Goal: Task Accomplishment & Management: Complete application form

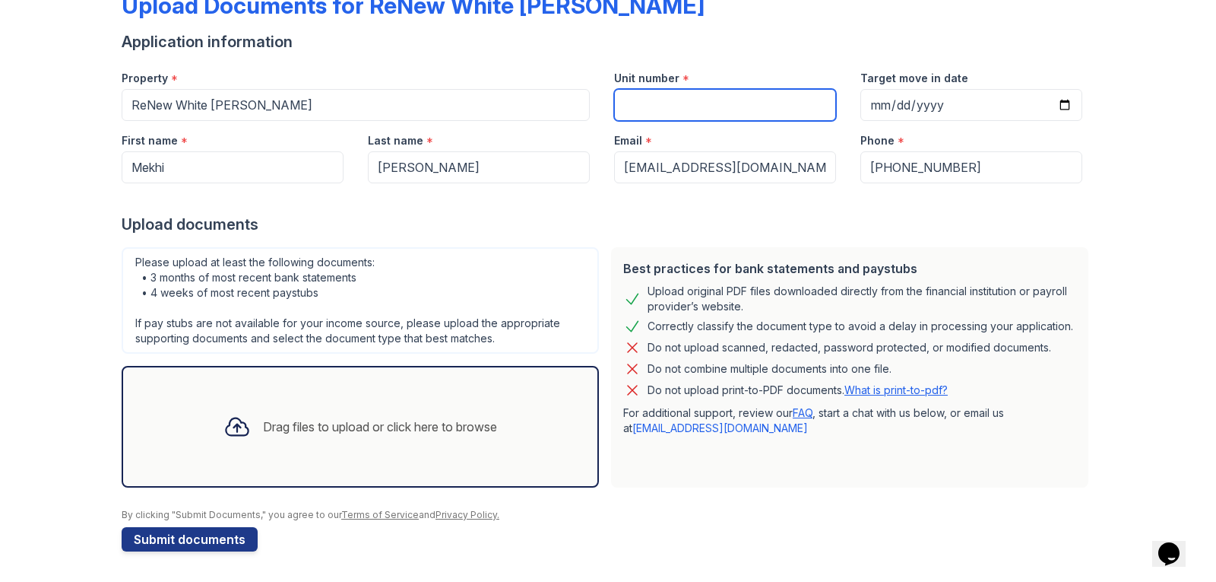
click at [645, 101] on input "Unit number" at bounding box center [725, 105] width 222 height 32
click at [300, 426] on div "Drag files to upload or click here to browse" at bounding box center [380, 426] width 234 height 18
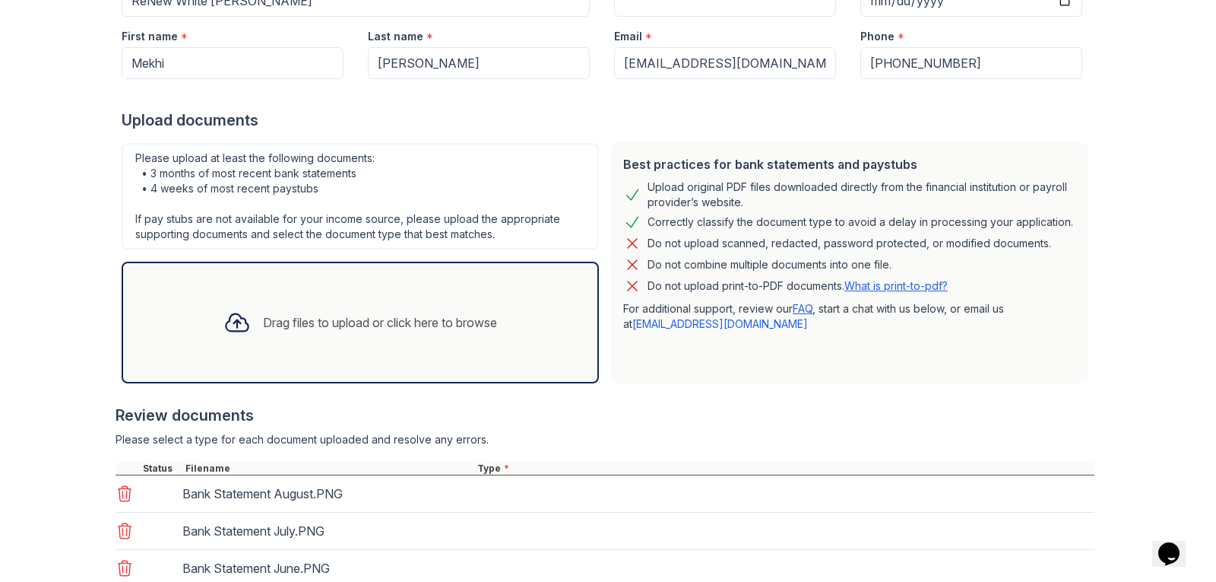
scroll to position [309, 0]
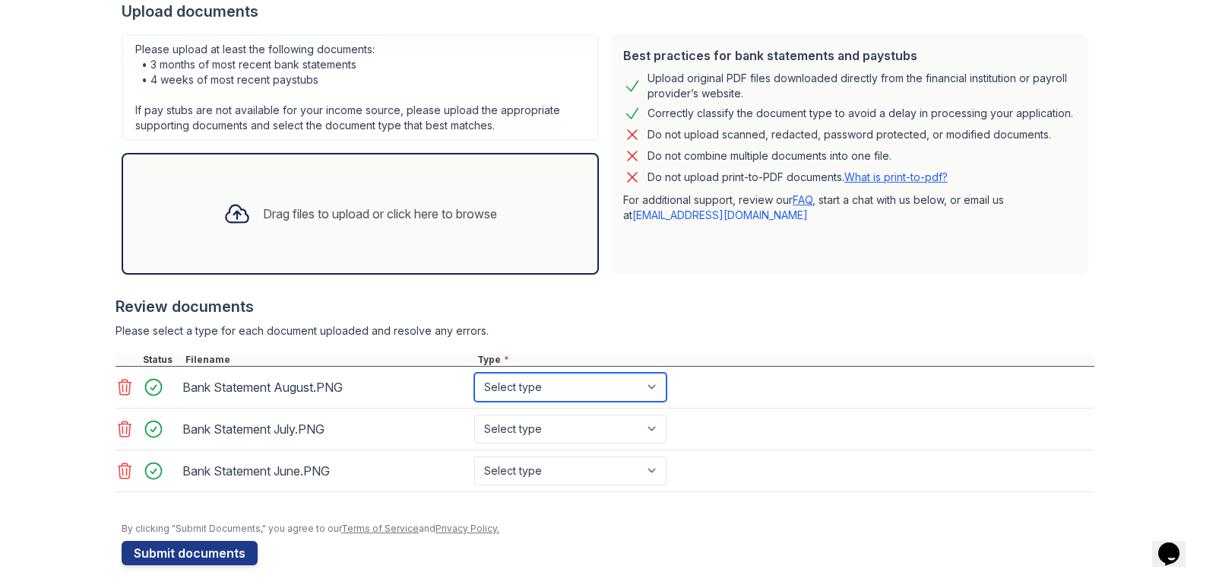
click at [511, 380] on select "Select type Paystub Bank Statement Offer Letter Tax Documents Benefit Award Let…" at bounding box center [570, 387] width 192 height 29
select select "bank_statement"
click at [474, 373] on select "Select type Paystub Bank Statement Offer Letter Tax Documents Benefit Award Let…" at bounding box center [570, 387] width 192 height 29
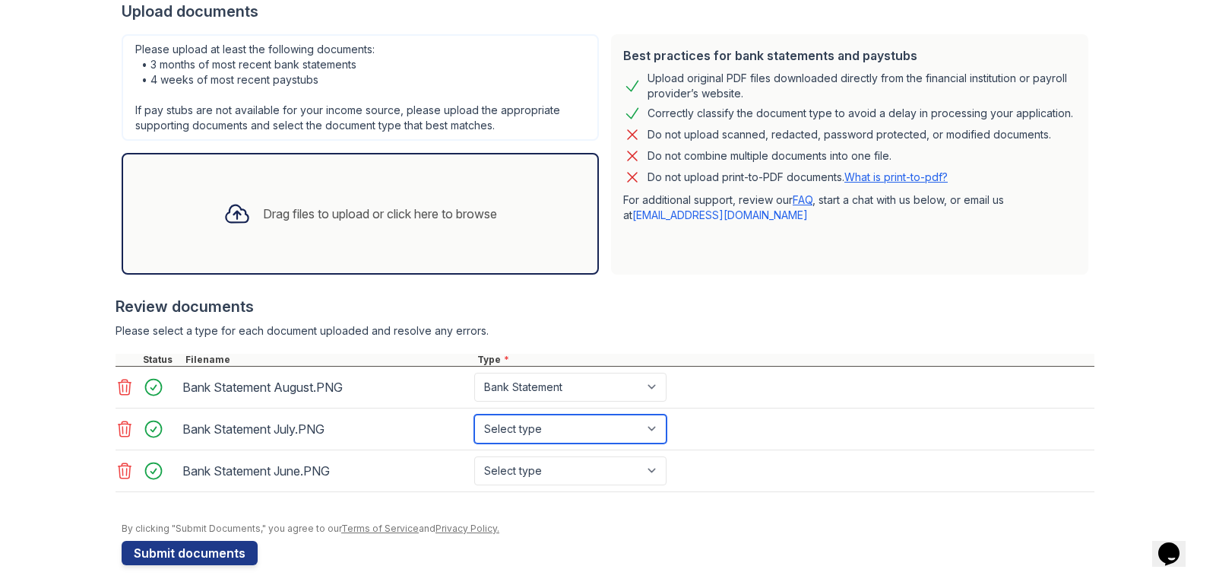
click at [531, 434] on select "Select type Paystub Bank Statement Offer Letter Tax Documents Benefit Award Let…" at bounding box center [570, 428] width 192 height 29
select select "bank_statement"
click at [474, 414] on select "Select type Paystub Bank Statement Offer Letter Tax Documents Benefit Award Let…" at bounding box center [570, 428] width 192 height 29
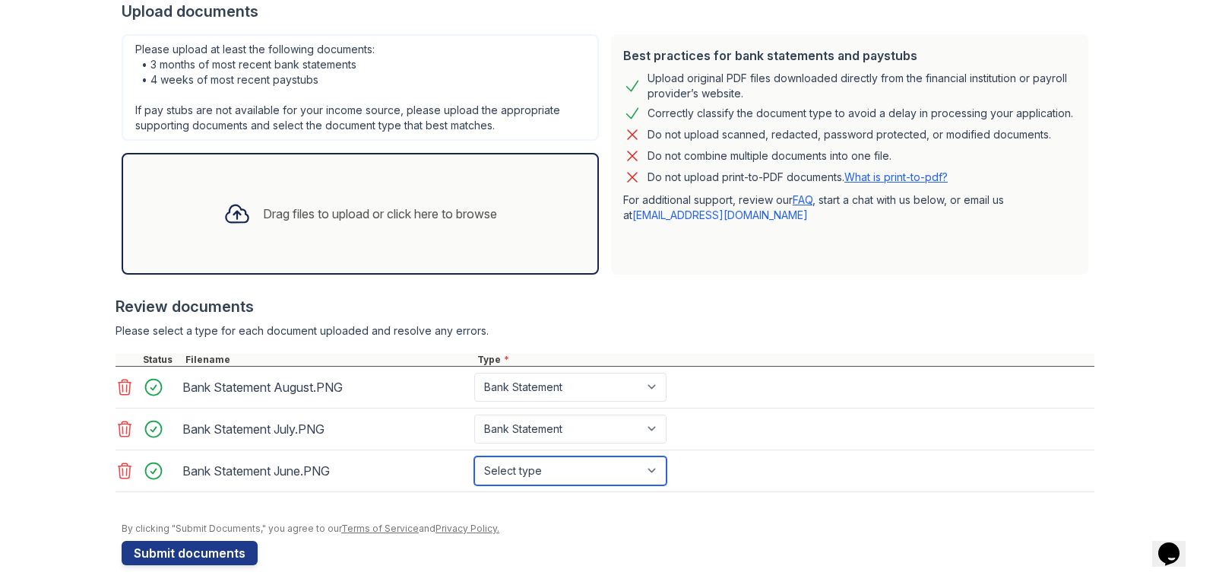
click at [536, 469] on select "Select type Paystub Bank Statement Offer Letter Tax Documents Benefit Award Let…" at bounding box center [570, 470] width 192 height 29
select select "bank_statement"
click at [474, 456] on select "Select type Paystub Bank Statement Offer Letter Tax Documents Benefit Award Let…" at bounding box center [570, 470] width 192 height 29
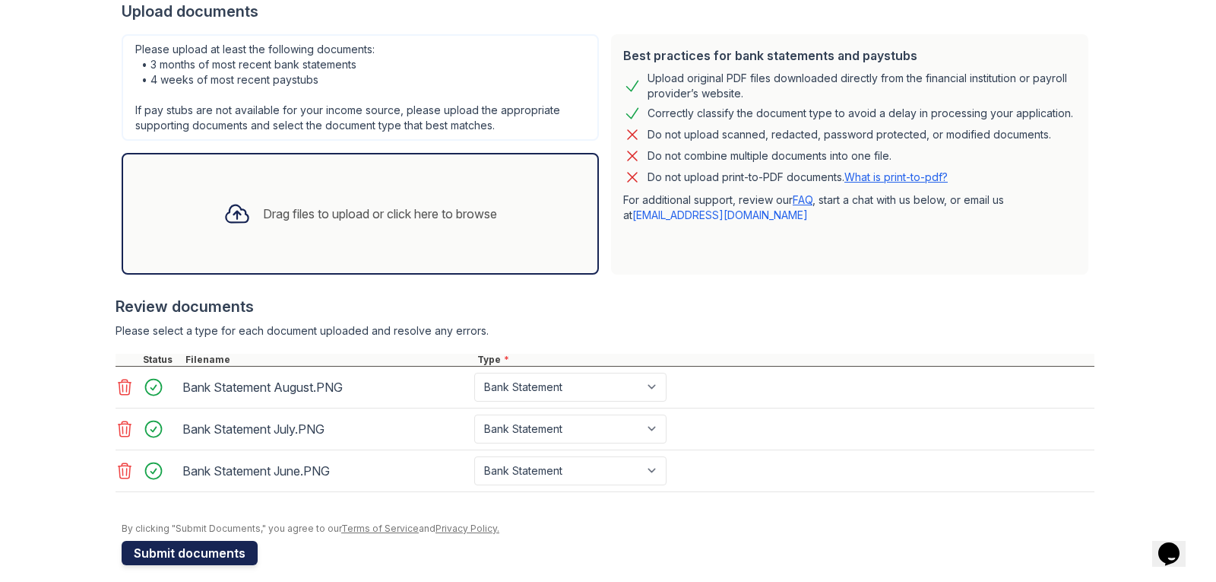
click at [182, 552] on button "Submit documents" at bounding box center [190, 553] width 136 height 24
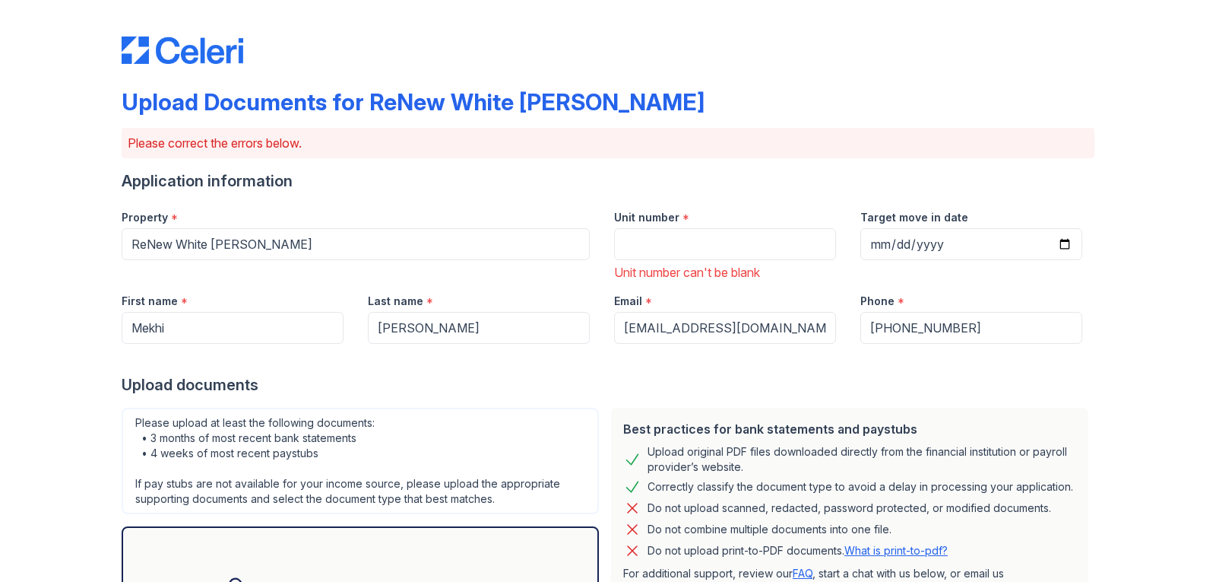
click at [711, 268] on div "Unit number can't be blank" at bounding box center [725, 272] width 222 height 18
click at [702, 246] on input "Unit number" at bounding box center [725, 244] width 222 height 32
click at [1066, 243] on input "Target move in date" at bounding box center [972, 244] width 222 height 32
type input "[DATE]"
click at [753, 252] on input "Unit number" at bounding box center [725, 244] width 222 height 32
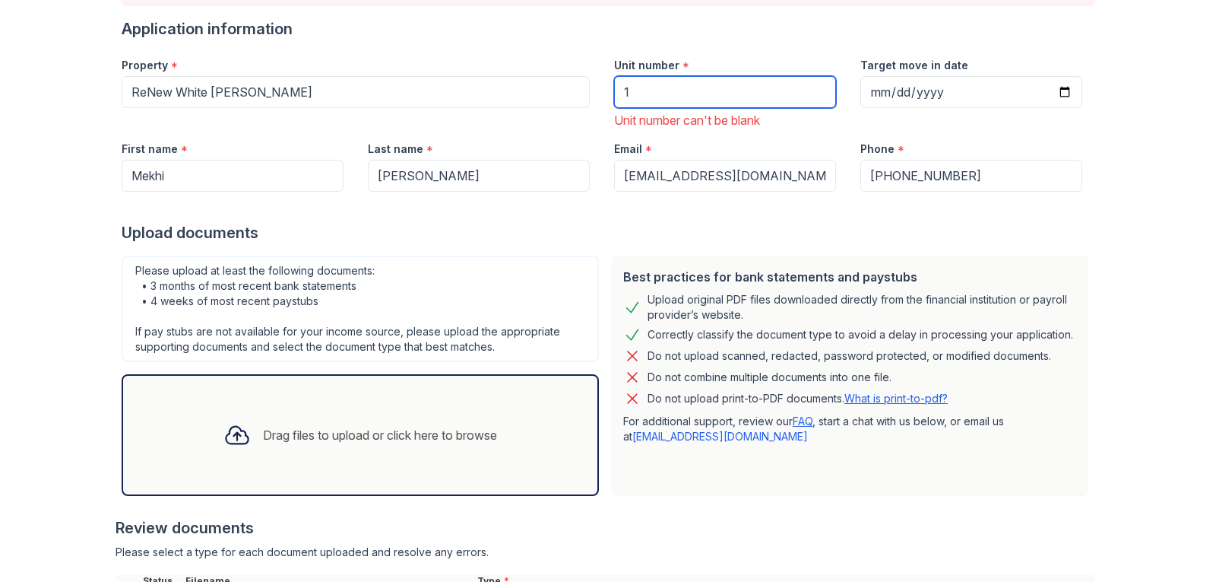
scroll to position [380, 0]
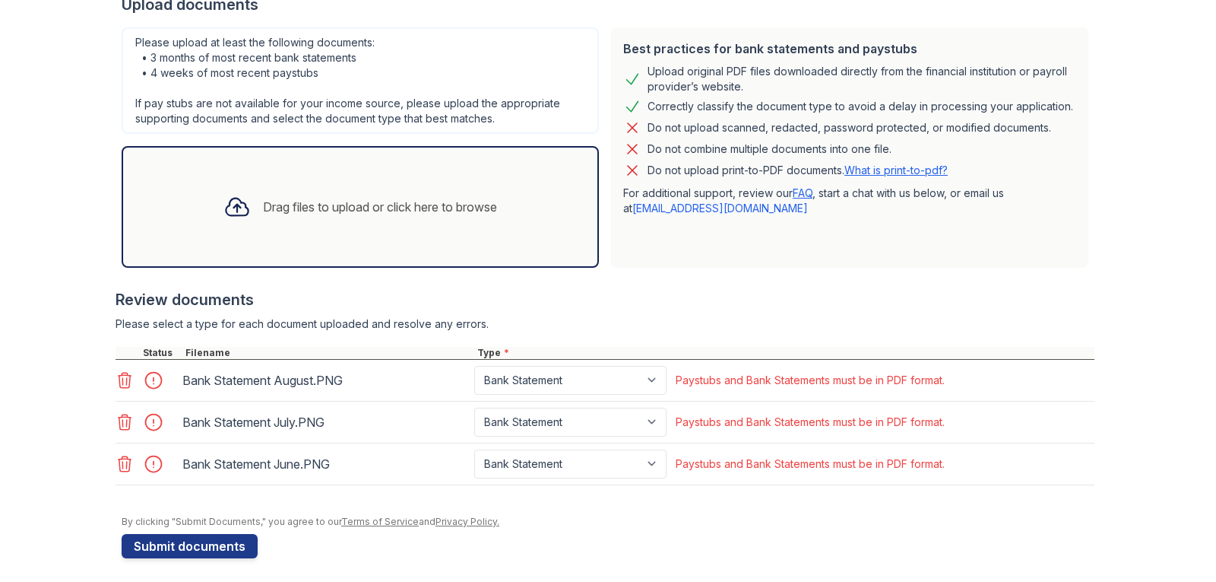
type input "1"
click at [123, 375] on icon at bounding box center [125, 380] width 13 height 15
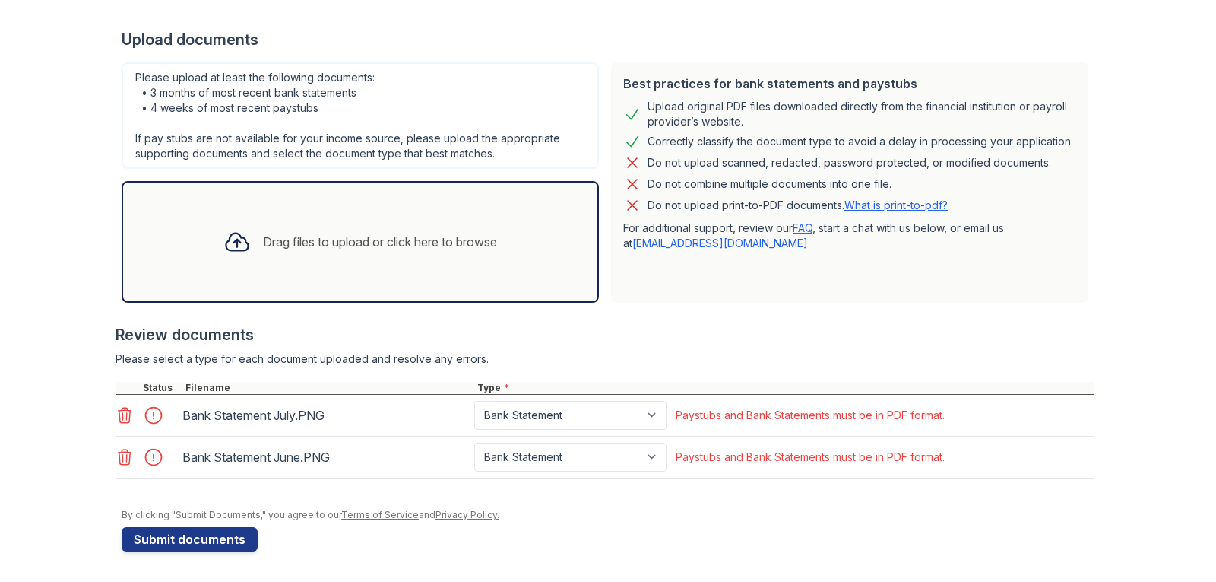
click at [122, 415] on icon at bounding box center [125, 415] width 18 height 18
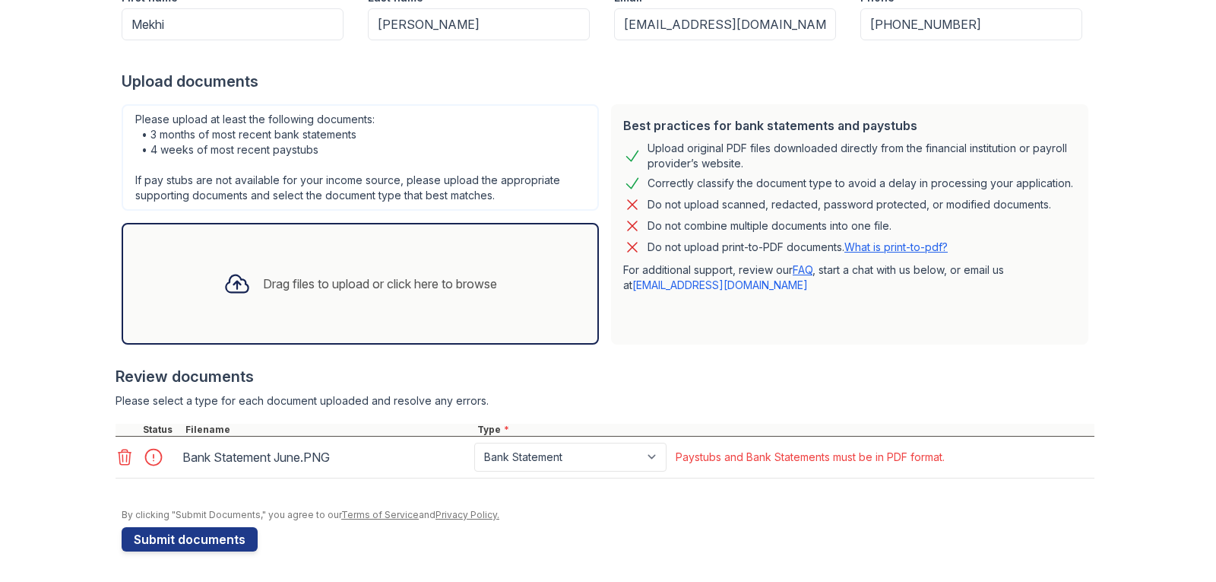
click at [121, 423] on div at bounding box center [128, 429] width 24 height 12
click at [120, 455] on icon at bounding box center [125, 457] width 18 height 18
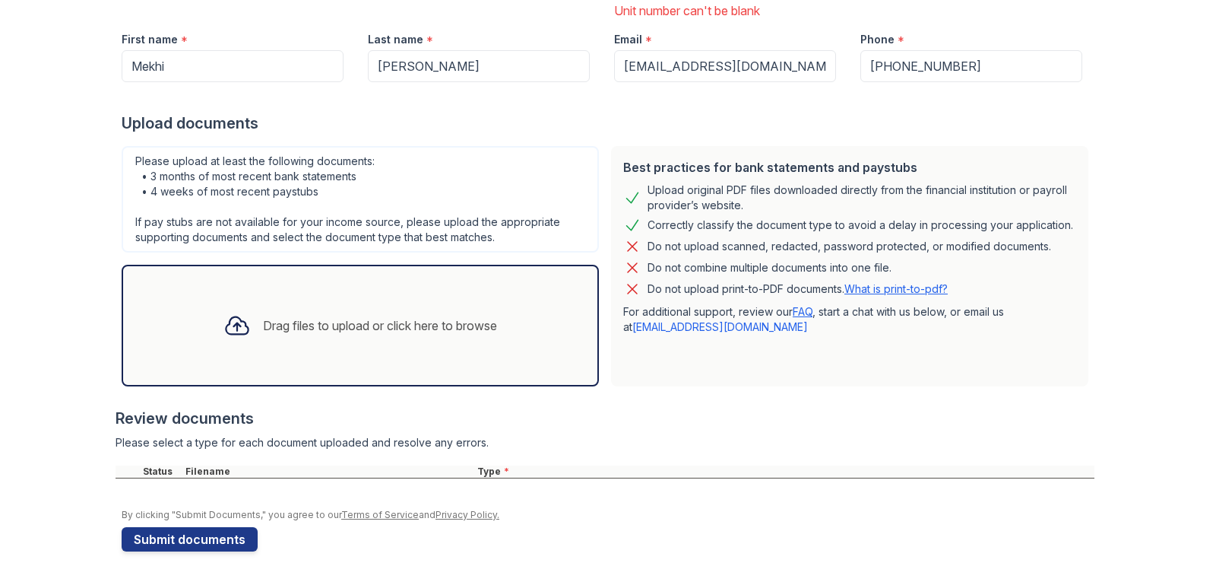
scroll to position [262, 0]
click at [282, 322] on div "Drag files to upload or click here to browse" at bounding box center [380, 325] width 234 height 18
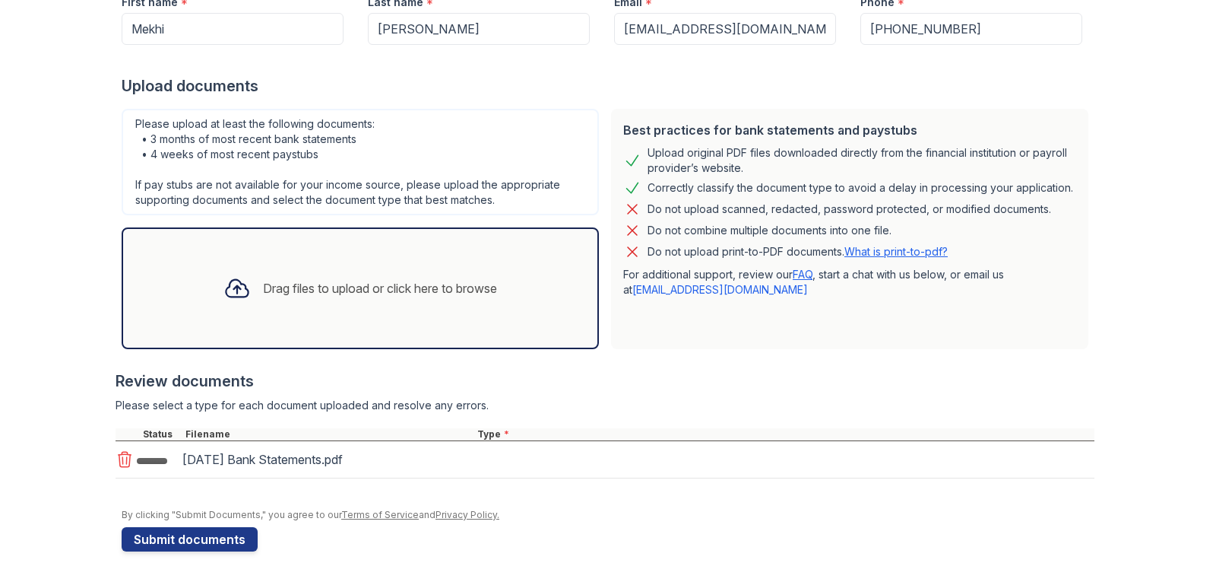
scroll to position [303, 0]
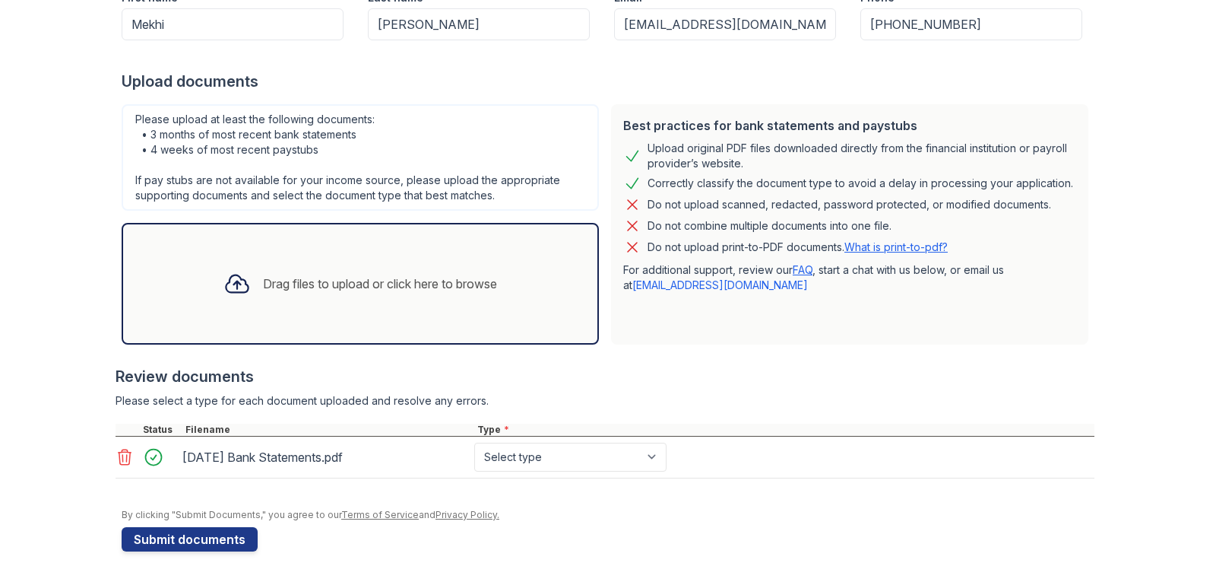
click at [293, 249] on div "Drag files to upload or click here to browse" at bounding box center [360, 284] width 477 height 122
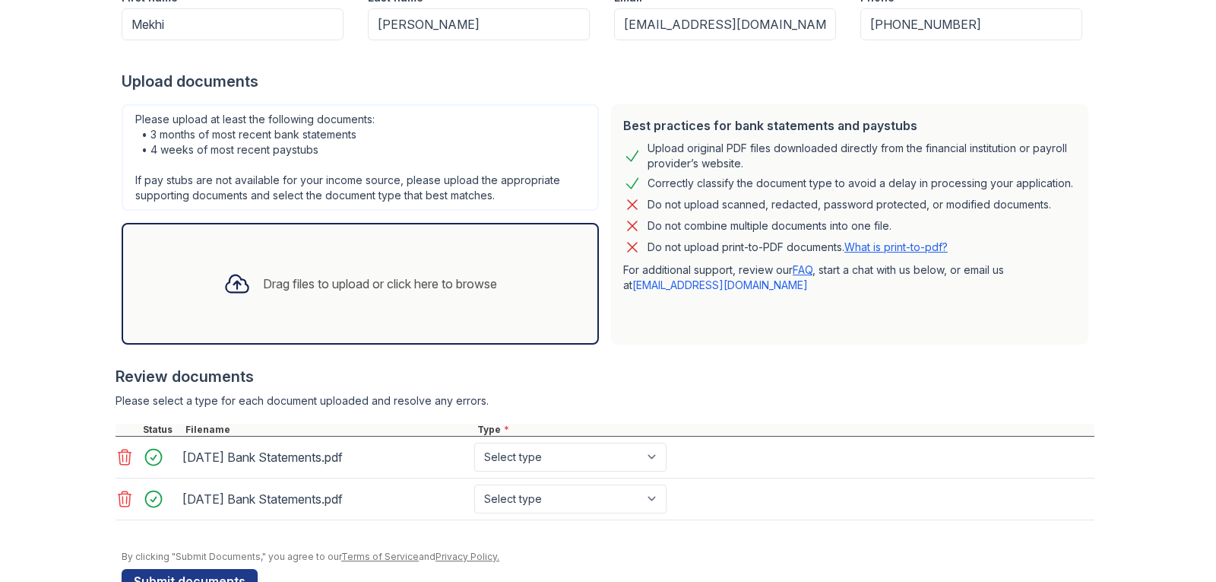
click at [280, 282] on div "Drag files to upload or click here to browse" at bounding box center [380, 283] width 234 height 18
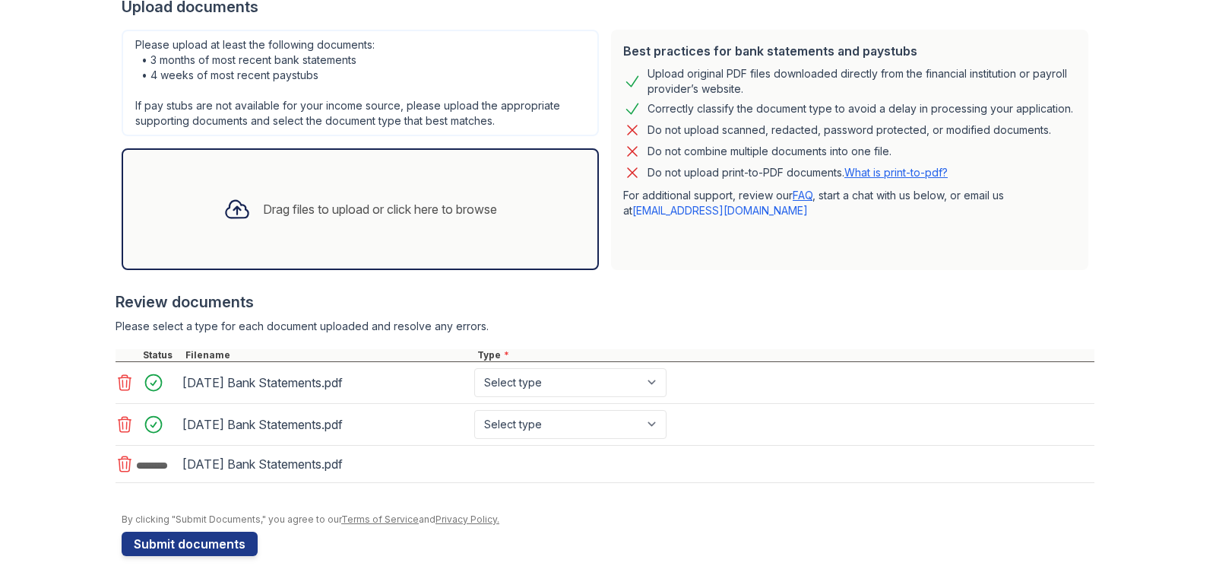
scroll to position [382, 0]
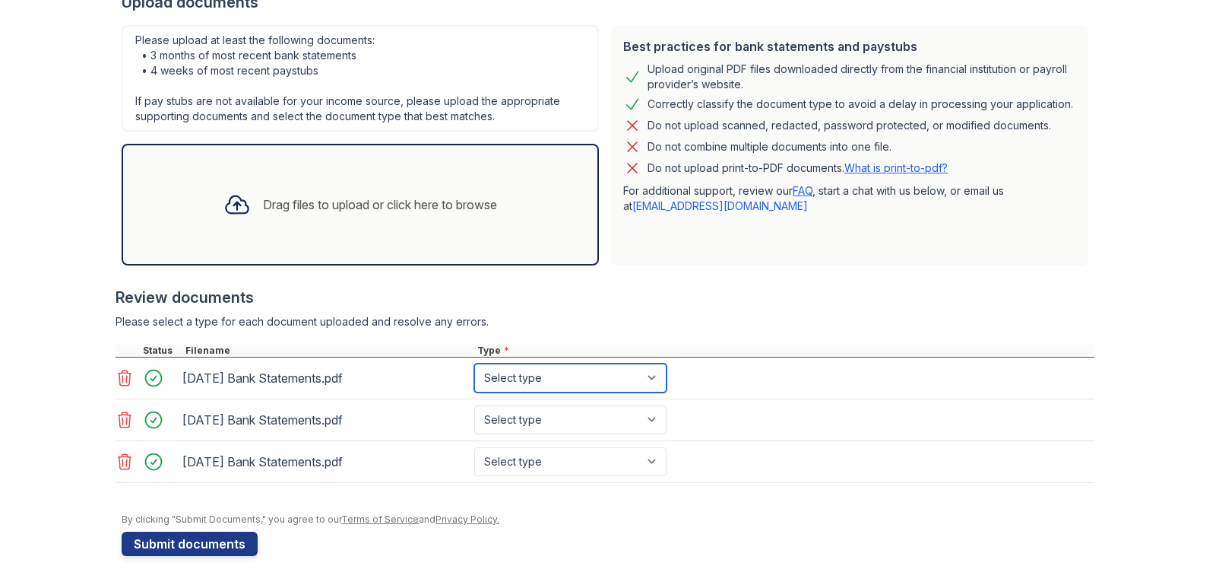
click at [550, 385] on select "Select type Paystub Bank Statement Offer Letter Tax Documents Benefit Award Let…" at bounding box center [570, 377] width 192 height 29
select select "bank_statement"
click at [474, 363] on select "Select type Paystub Bank Statement Offer Letter Tax Documents Benefit Award Let…" at bounding box center [570, 377] width 192 height 29
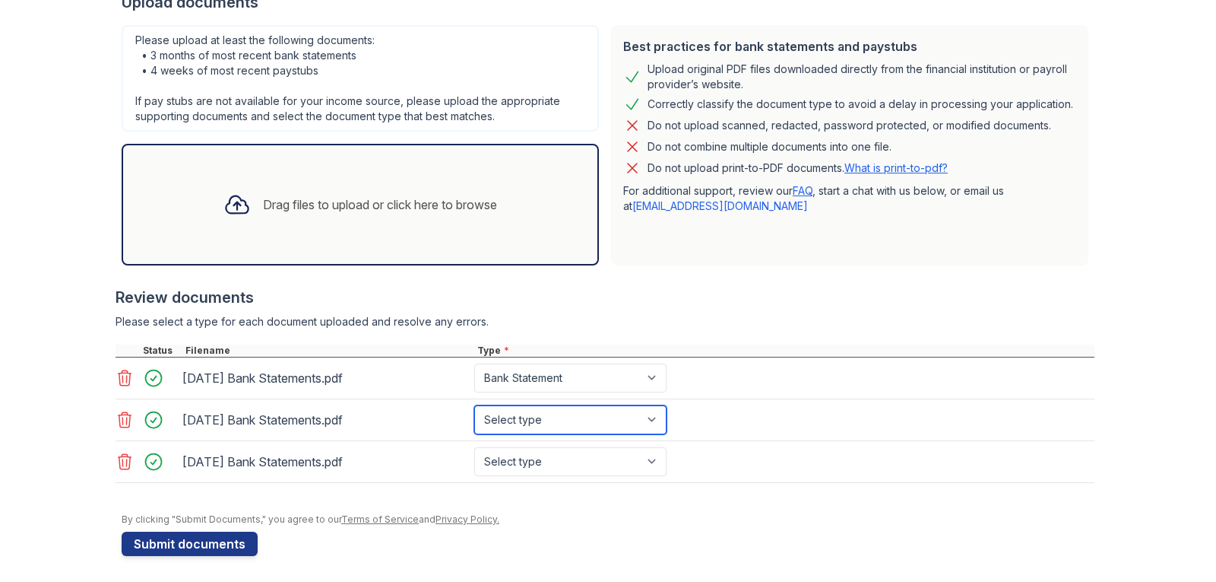
click at [513, 423] on select "Select type Paystub Bank Statement Offer Letter Tax Documents Benefit Award Let…" at bounding box center [570, 419] width 192 height 29
select select "bank_statement"
click at [474, 405] on select "Select type Paystub Bank Statement Offer Letter Tax Documents Benefit Award Let…" at bounding box center [570, 419] width 192 height 29
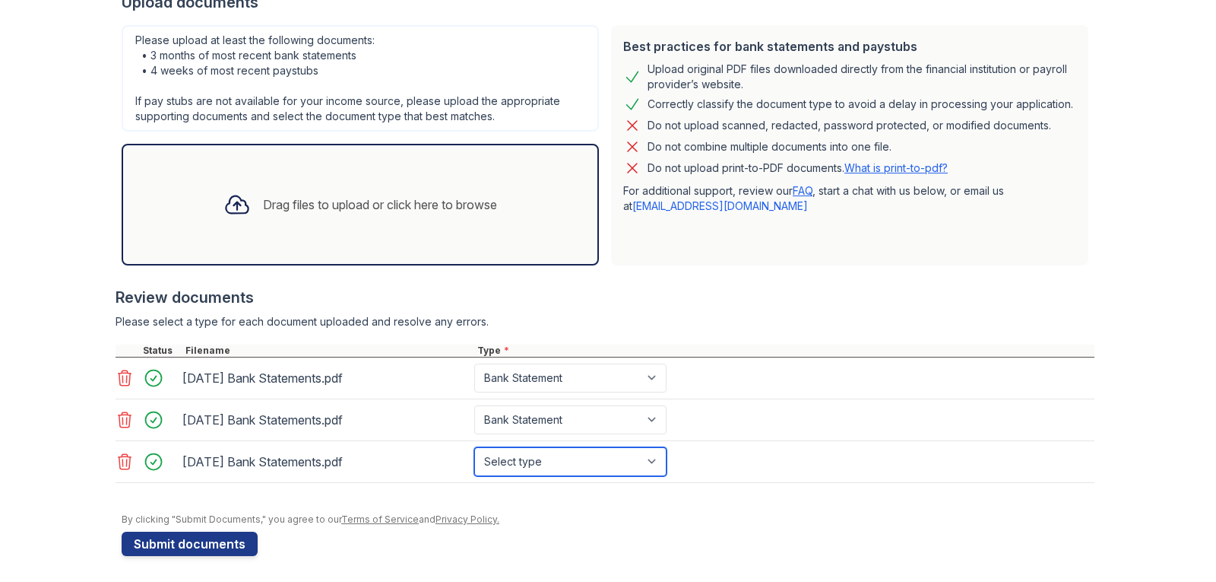
click at [515, 456] on select "Select type Paystub Bank Statement Offer Letter Tax Documents Benefit Award Let…" at bounding box center [570, 461] width 192 height 29
select select "bank_statement"
click at [474, 447] on select "Select type Paystub Bank Statement Offer Letter Tax Documents Benefit Award Let…" at bounding box center [570, 461] width 192 height 29
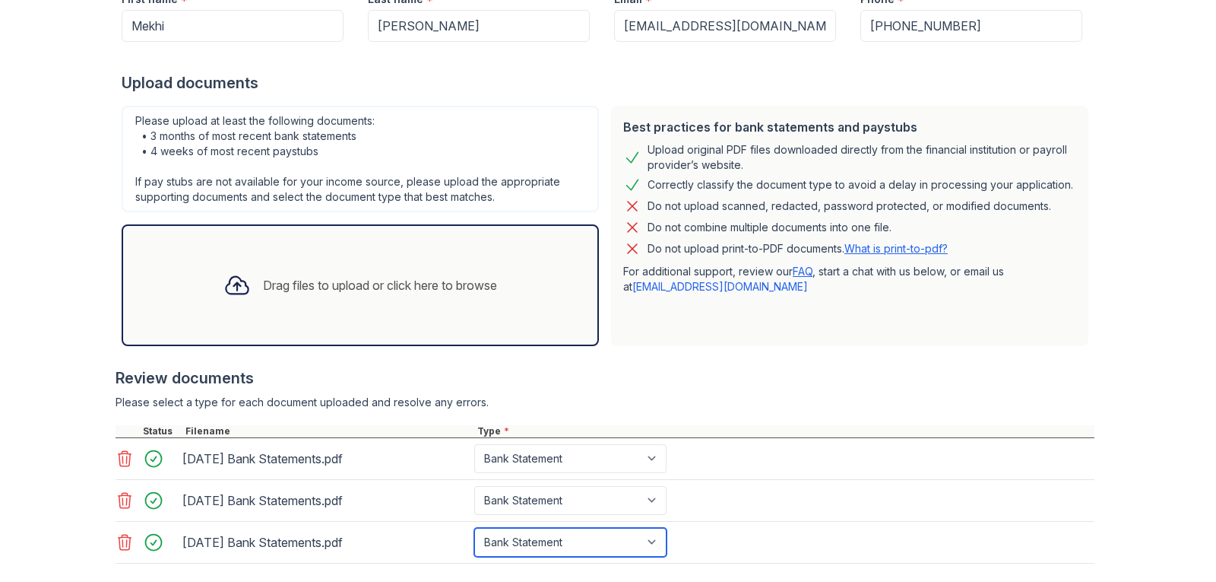
scroll to position [387, 0]
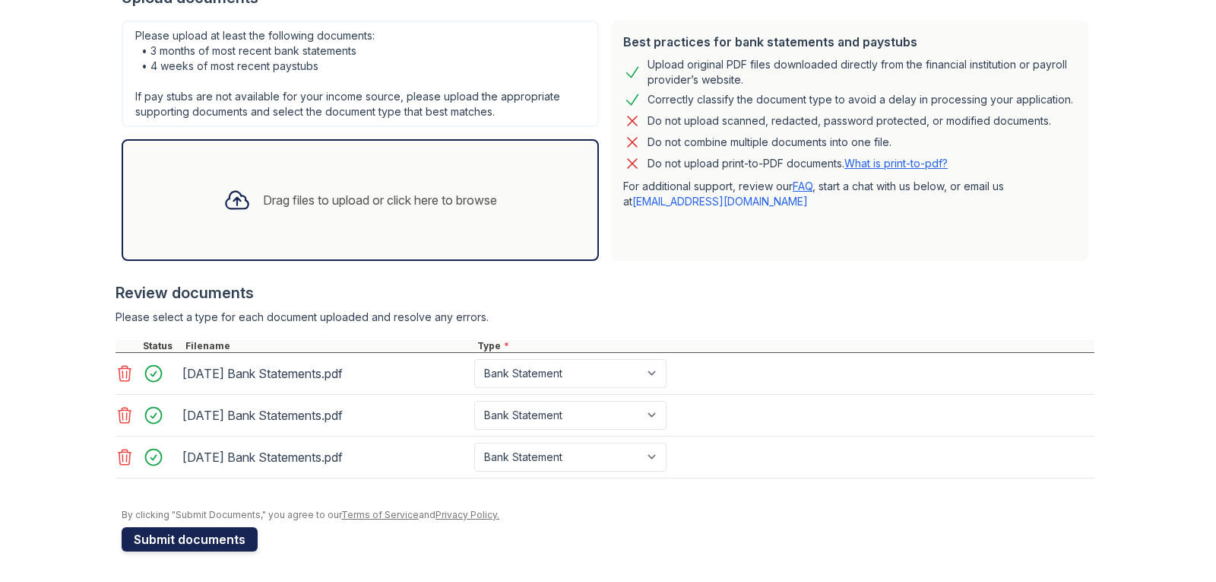
click at [204, 540] on button "Submit documents" at bounding box center [190, 539] width 136 height 24
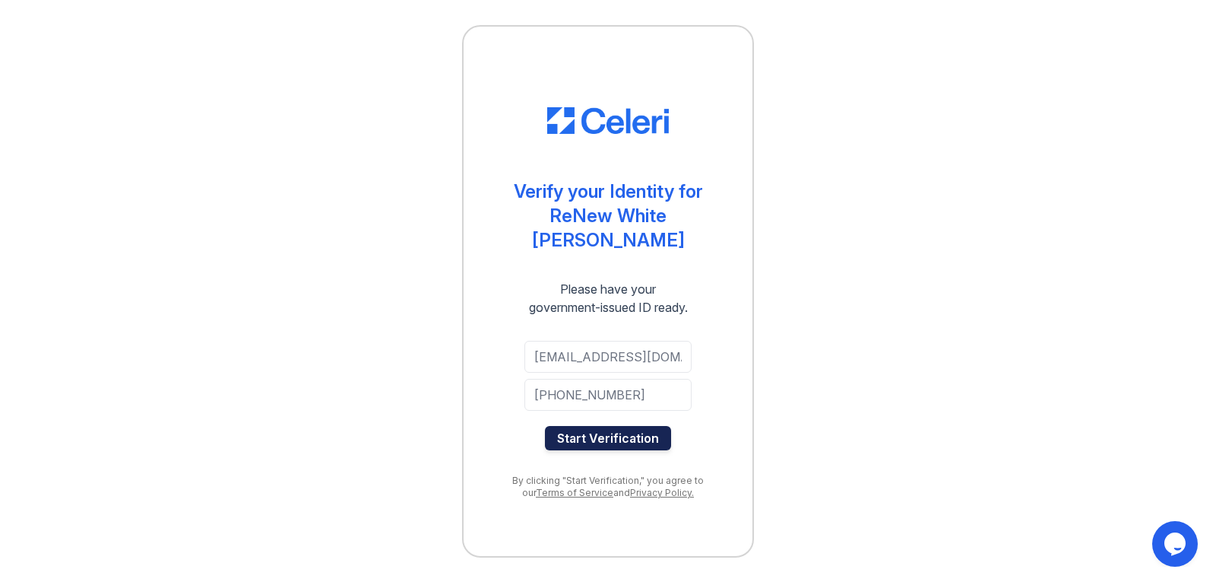
click at [589, 430] on button "Start Verification" at bounding box center [608, 438] width 126 height 24
